Goal: Find specific page/section: Find specific page/section

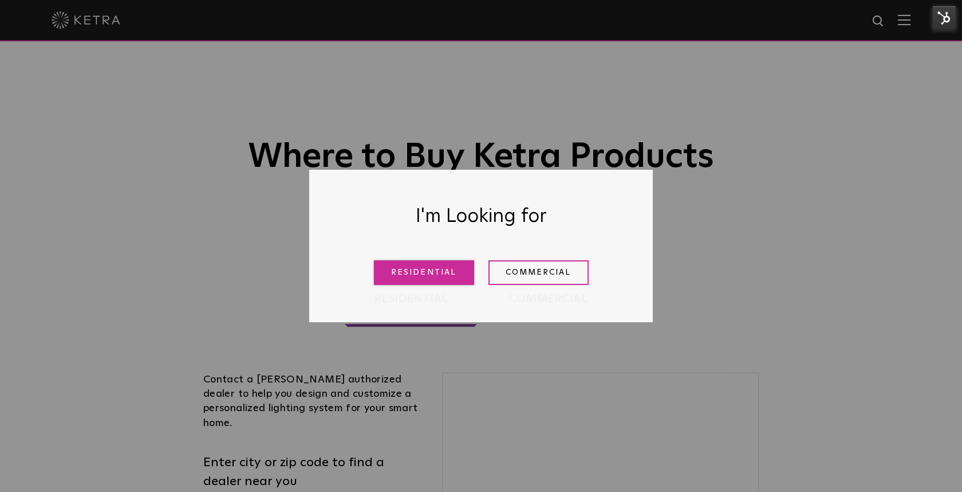
click at [379, 264] on link "Residential" at bounding box center [424, 272] width 100 height 25
